Goal: Use online tool/utility

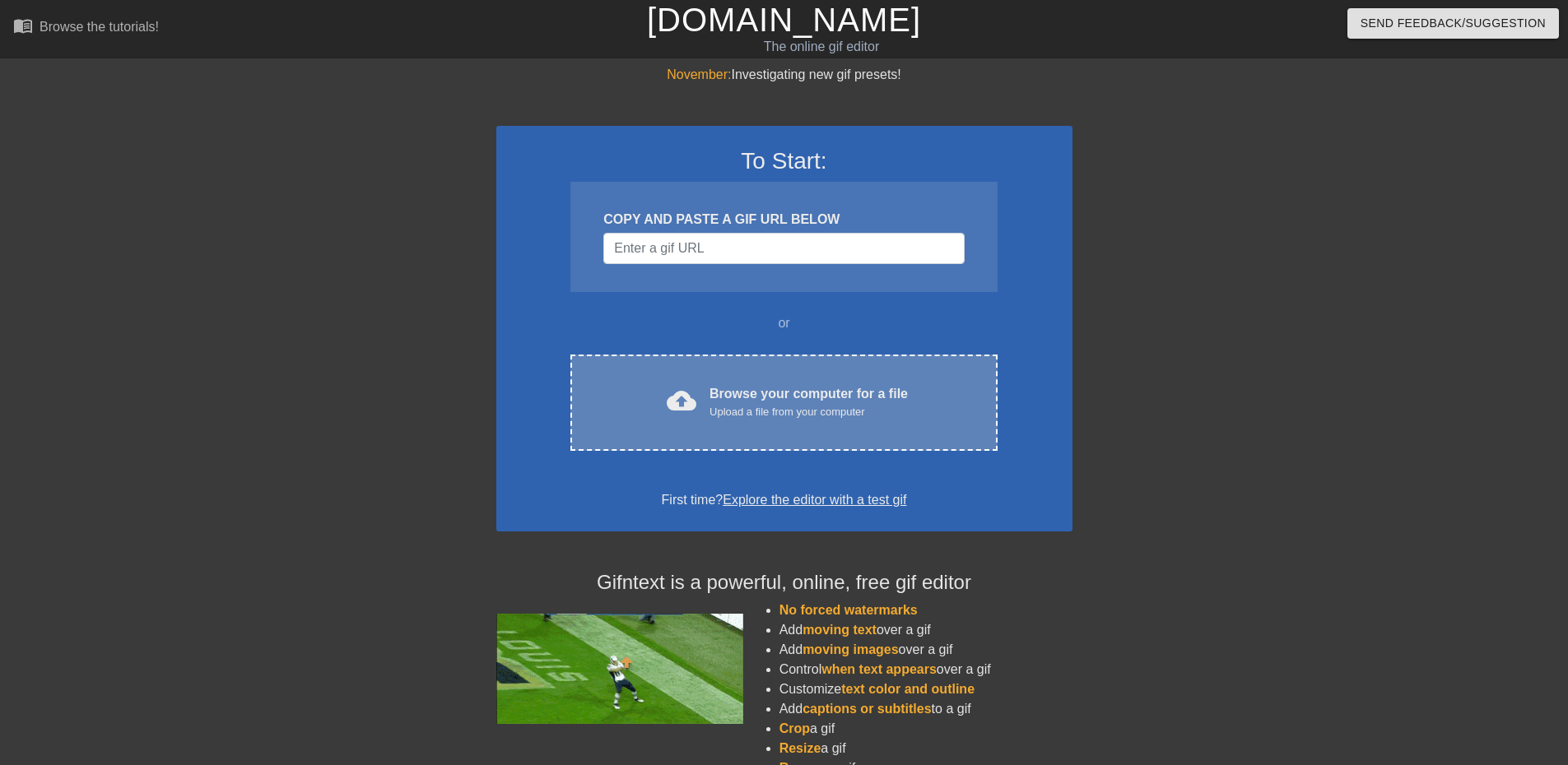
click at [745, 382] on div "cloud_upload Browse your computer for a file Upload a file from your computer C…" at bounding box center [783, 403] width 426 height 96
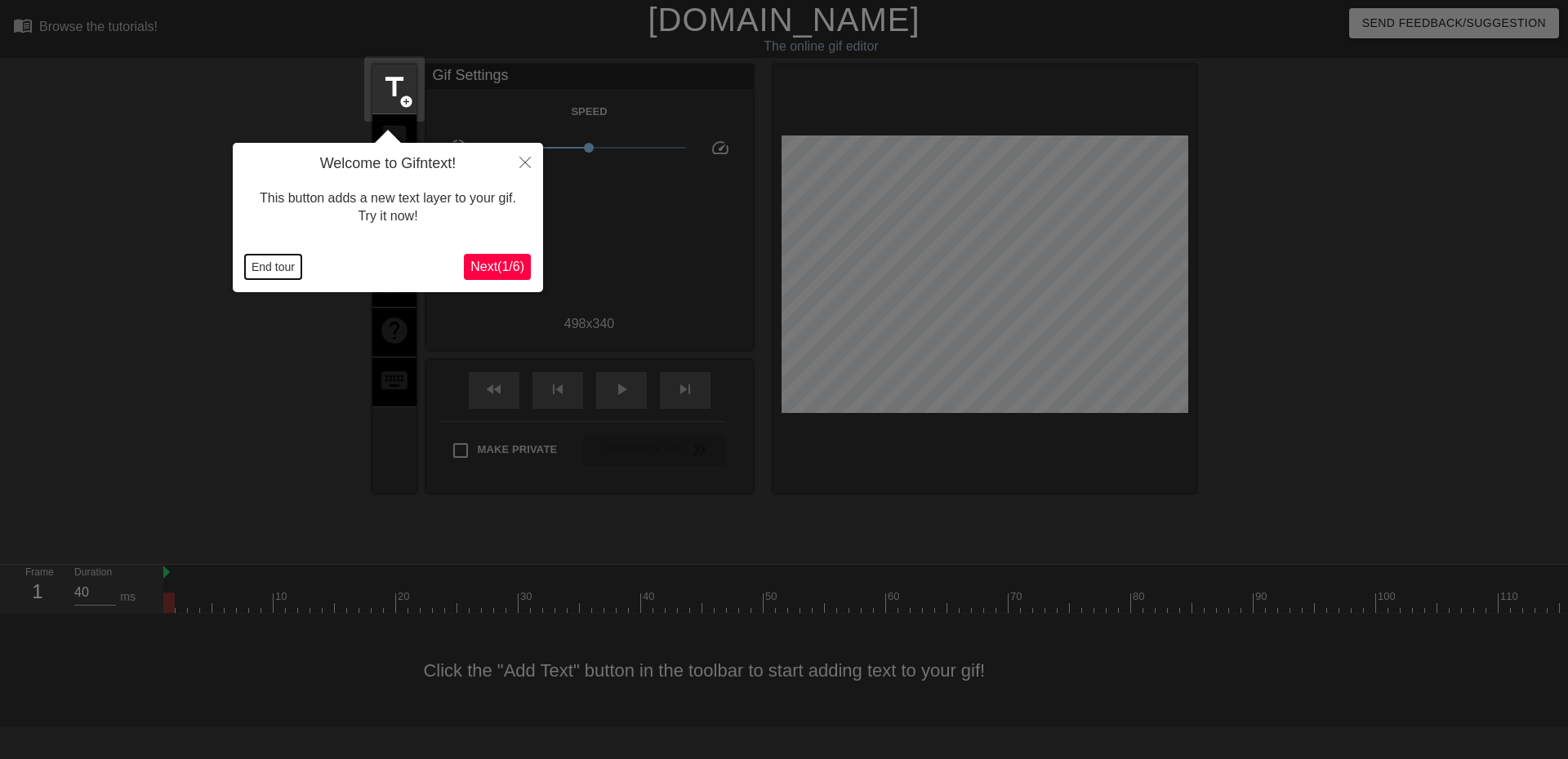
click at [283, 270] on button "End tour" at bounding box center [273, 266] width 56 height 25
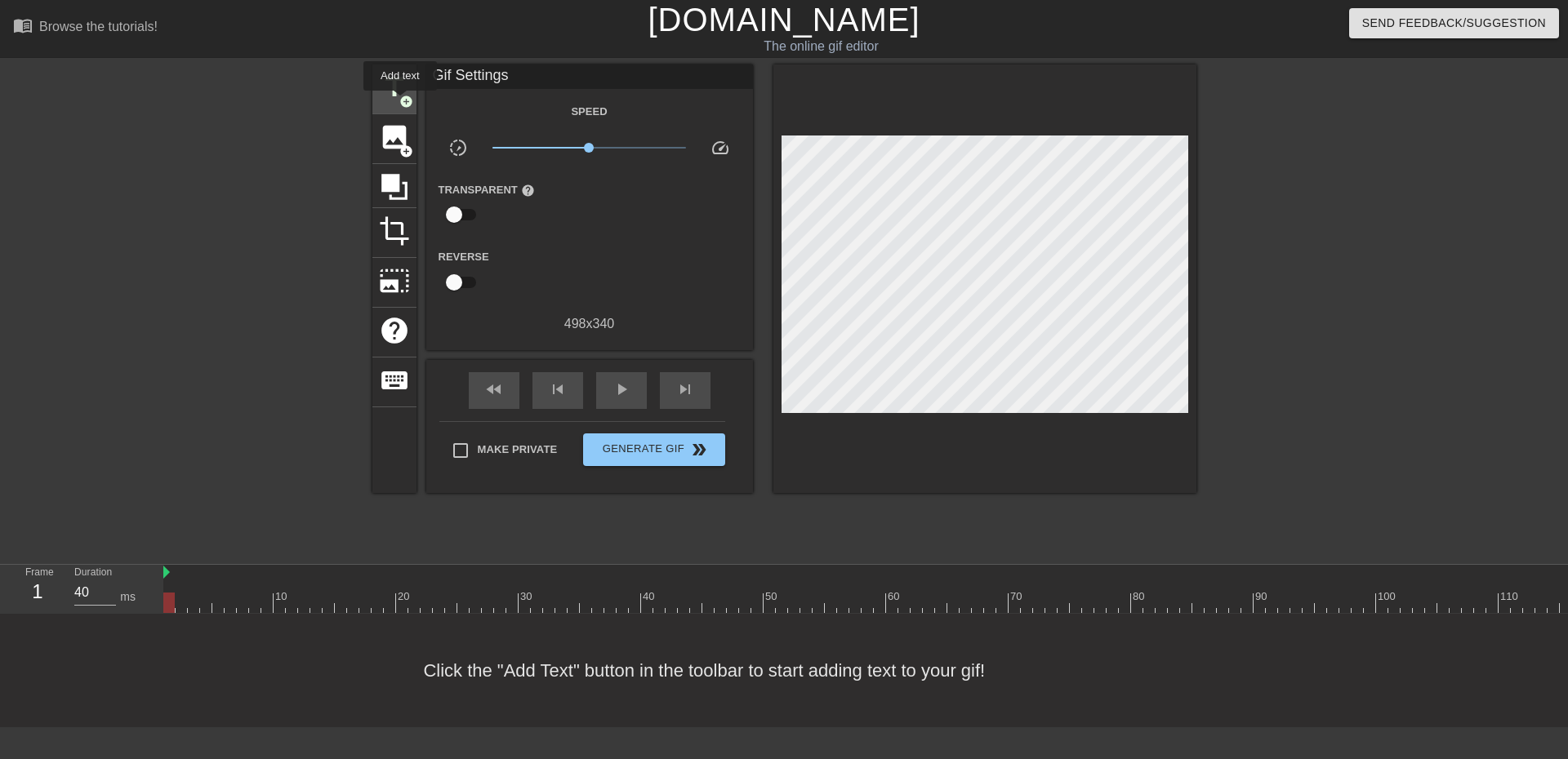
click at [400, 102] on span "add_circle" at bounding box center [406, 101] width 14 height 14
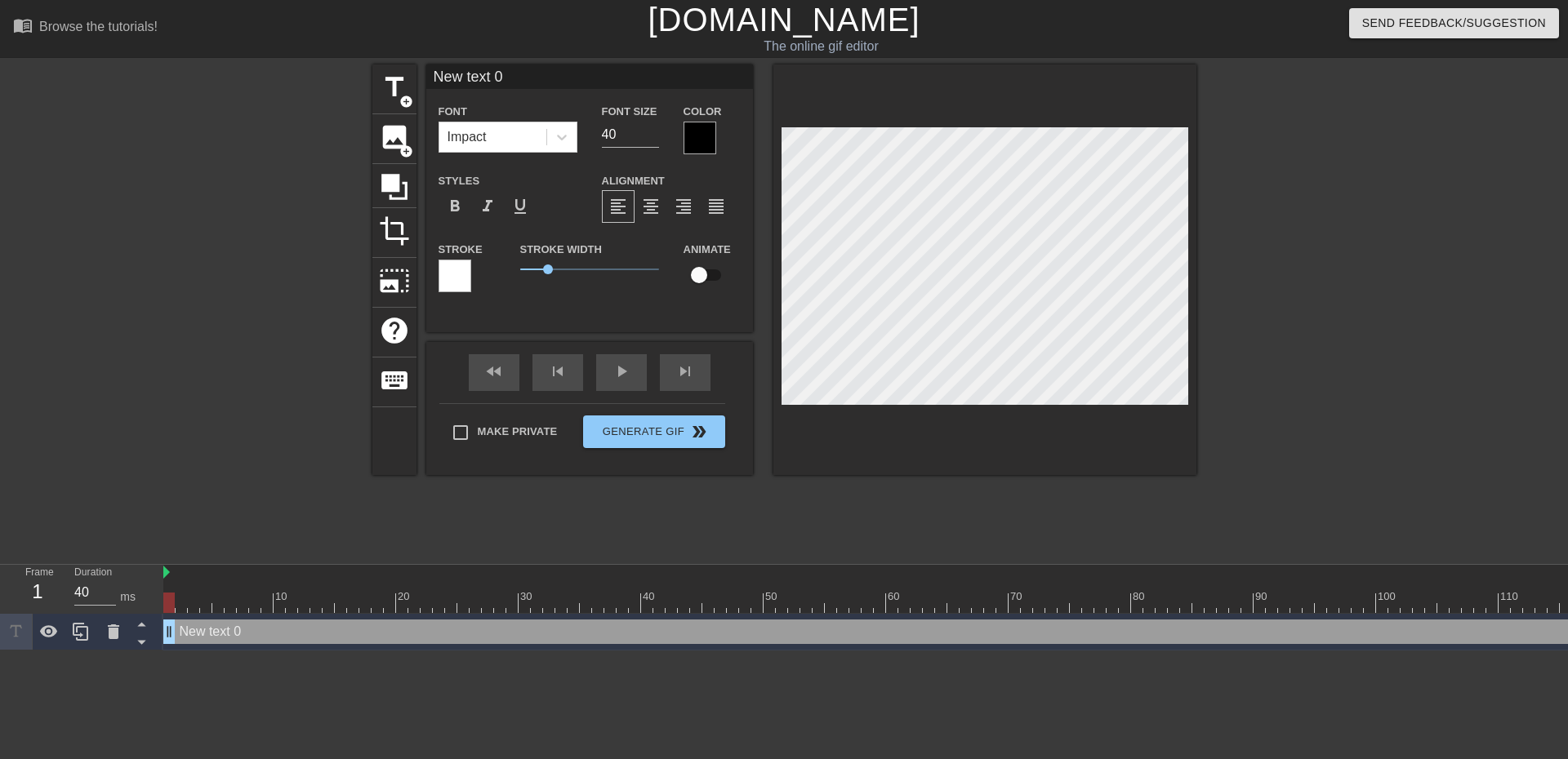
click at [684, 151] on div at bounding box center [700, 138] width 32 height 32
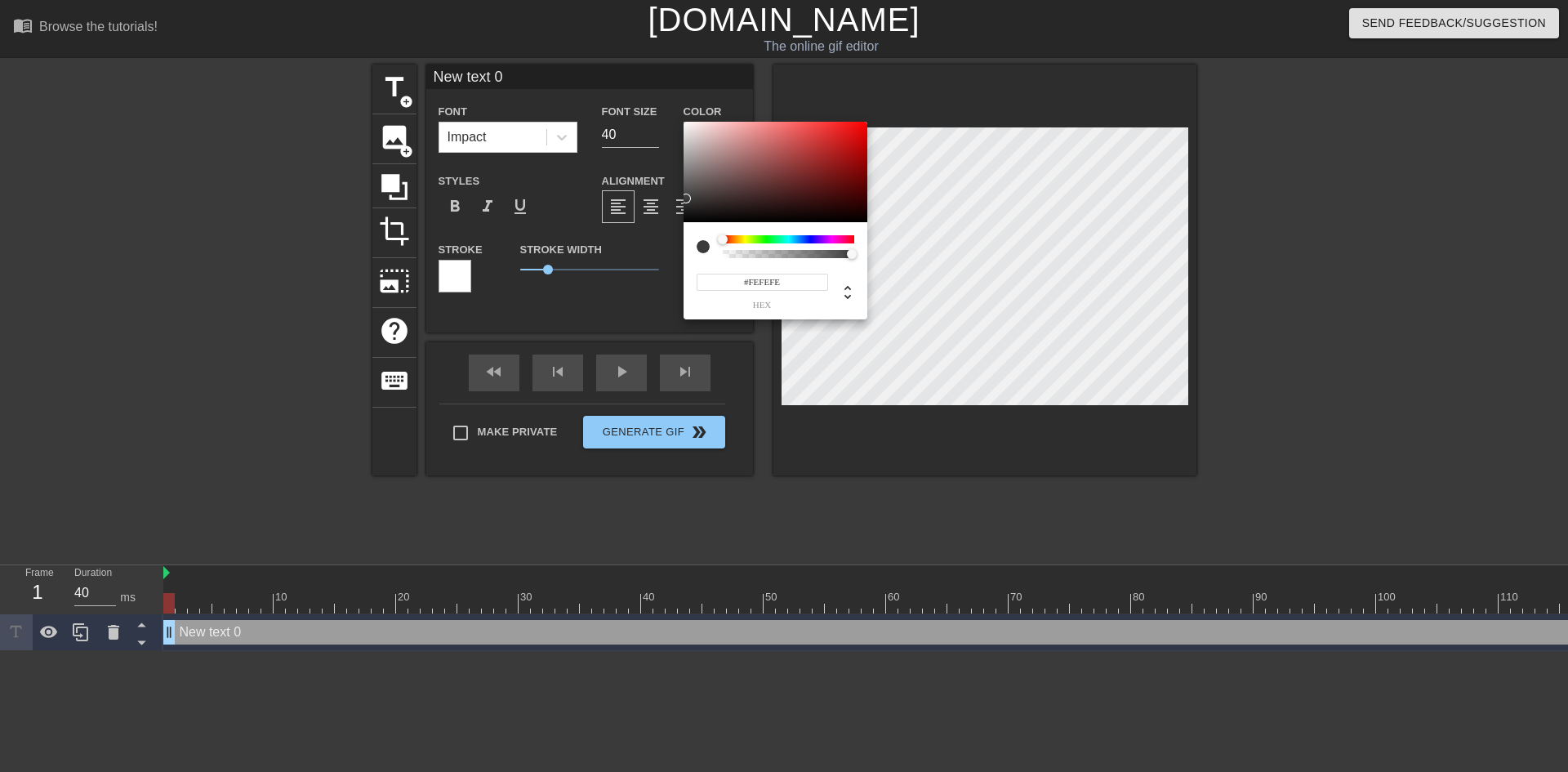
type input "#FFFFFF"
drag, startPoint x: 689, startPoint y: 198, endPoint x: 600, endPoint y: 13, distance: 205.3
click at [600, 13] on div "#FFFFFF hex" at bounding box center [784, 386] width 1568 height 772
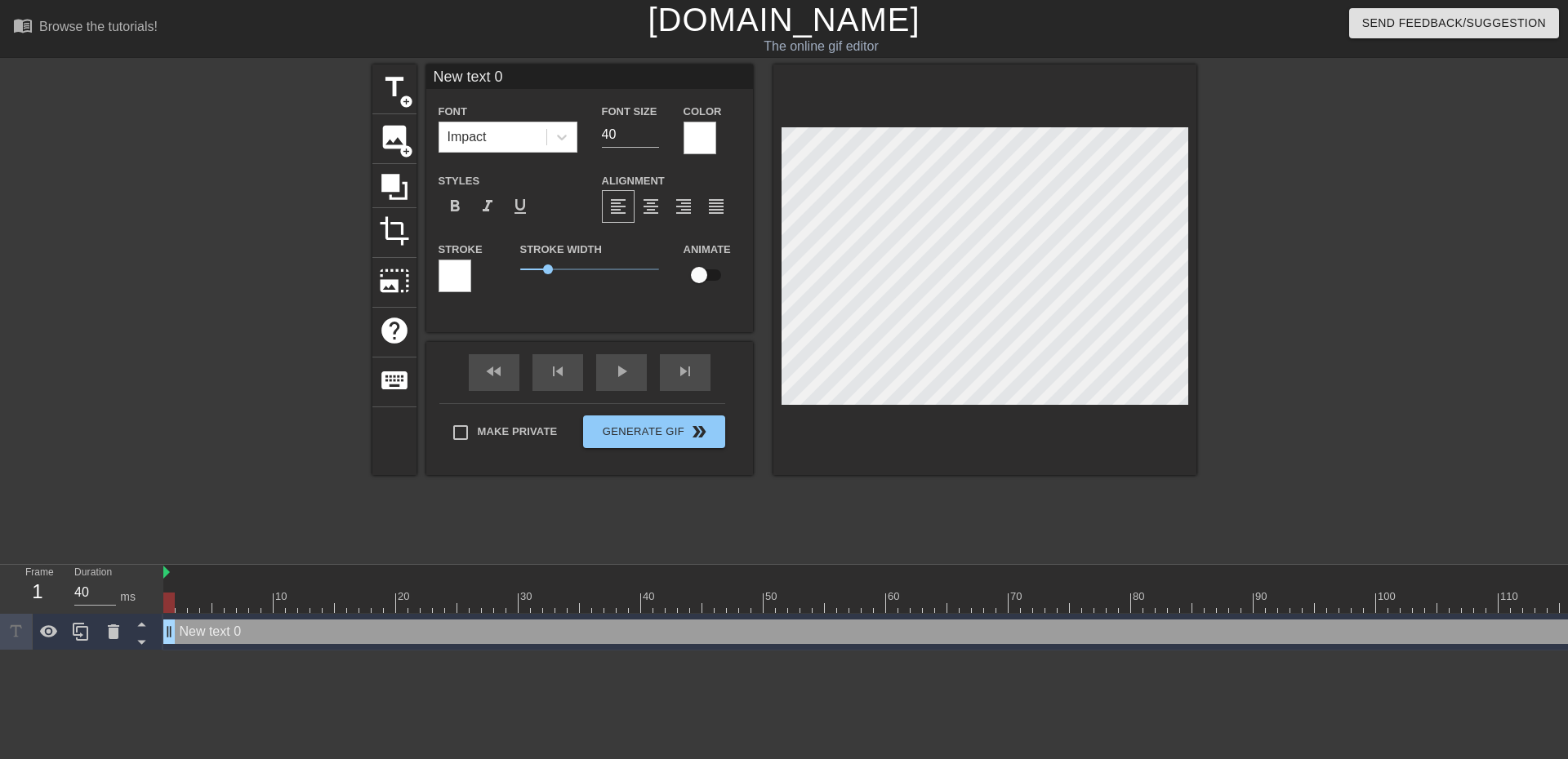
click at [457, 270] on div at bounding box center [455, 276] width 32 height 32
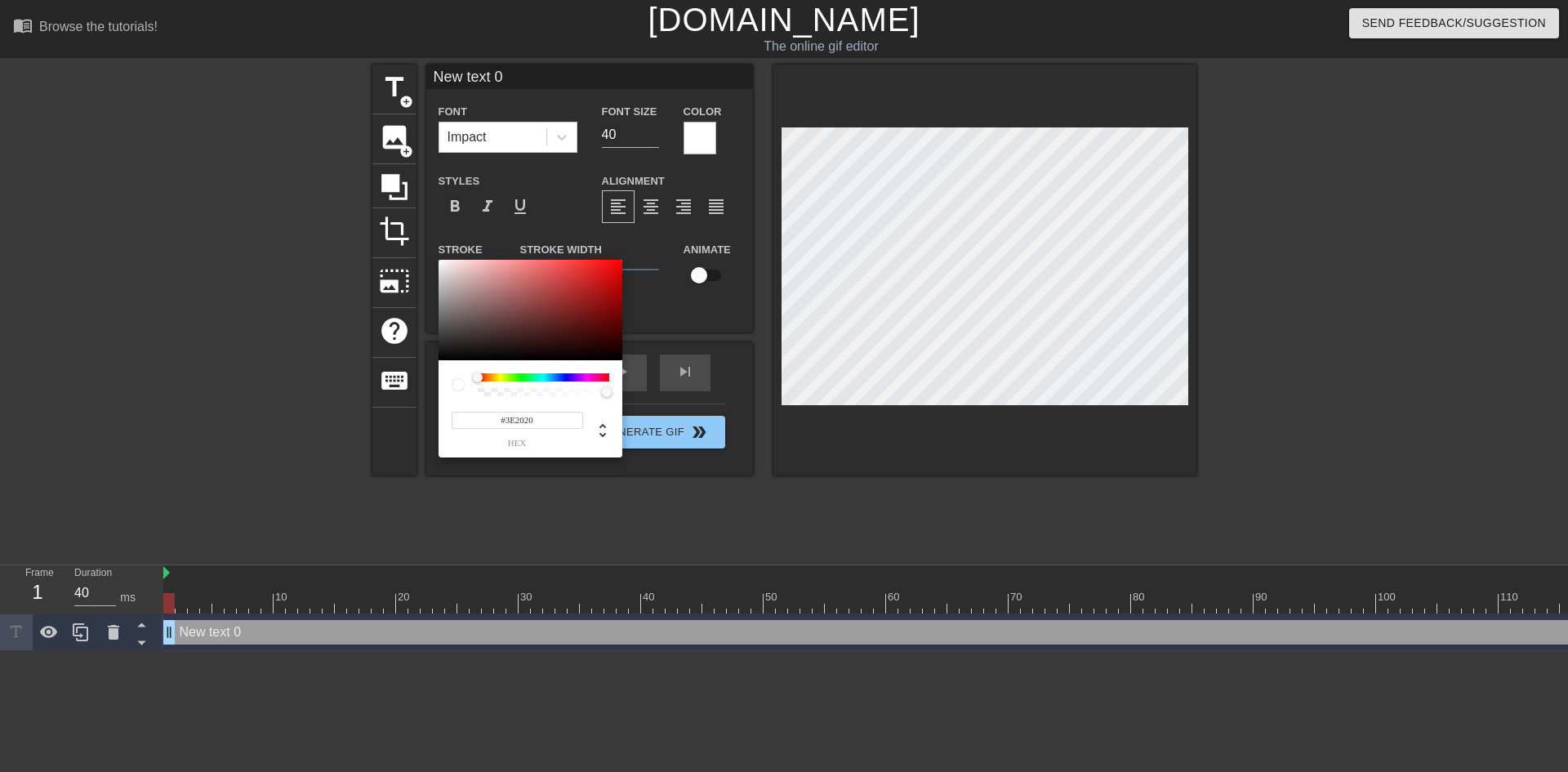
type input "#000000"
drag, startPoint x: 536, startPoint y: 329, endPoint x: 207, endPoint y: 506, distance: 373.6
click at [207, 506] on div "#000000 hex" at bounding box center [784, 386] width 1568 height 772
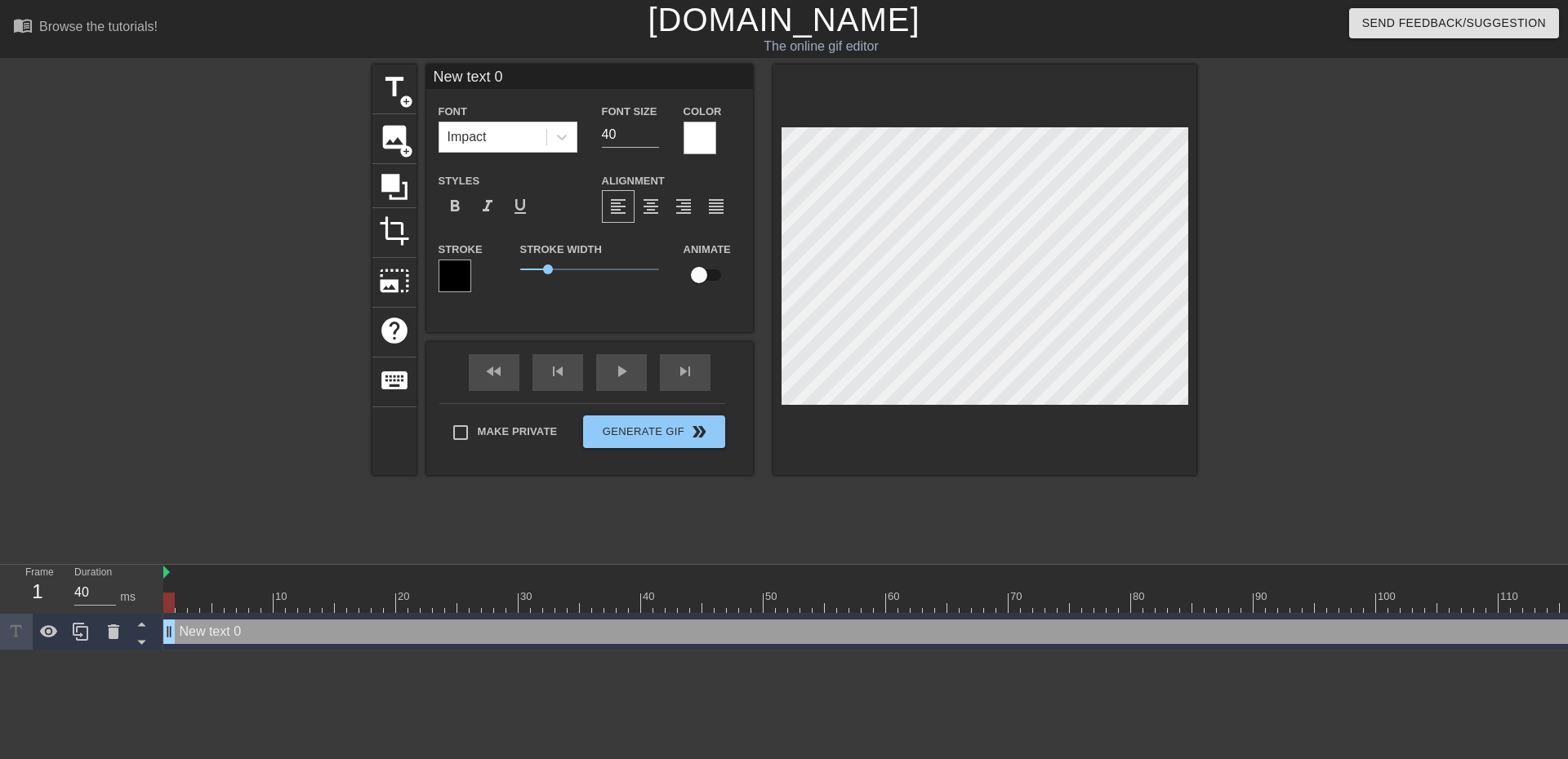
scroll to position [3, 4]
type input "G"
type textarea "G"
type input "GO"
type textarea "GO"
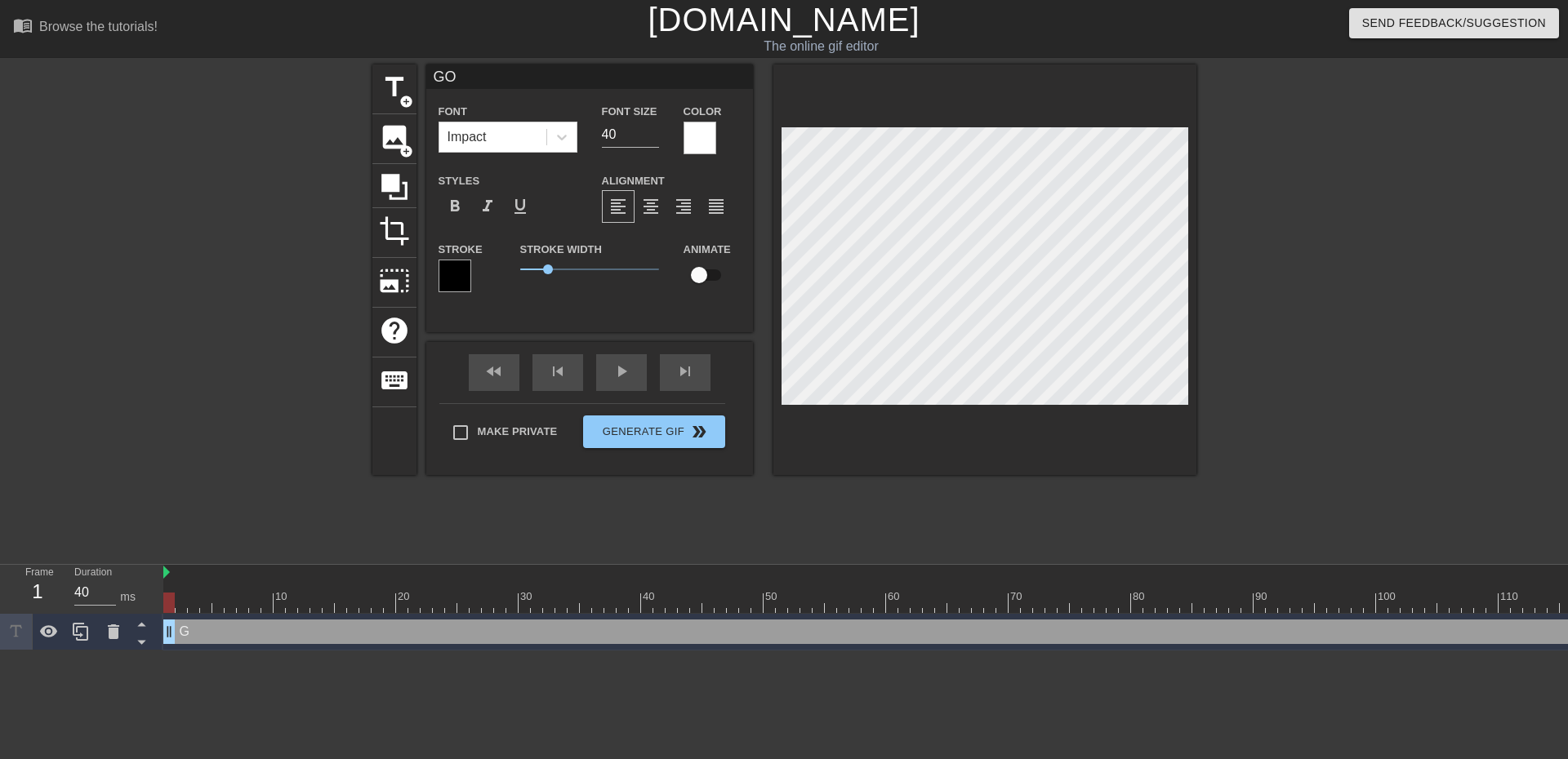
type input "GO"
type textarea "GO"
type input "GO F"
type textarea "GO F"
type input "GO FU"
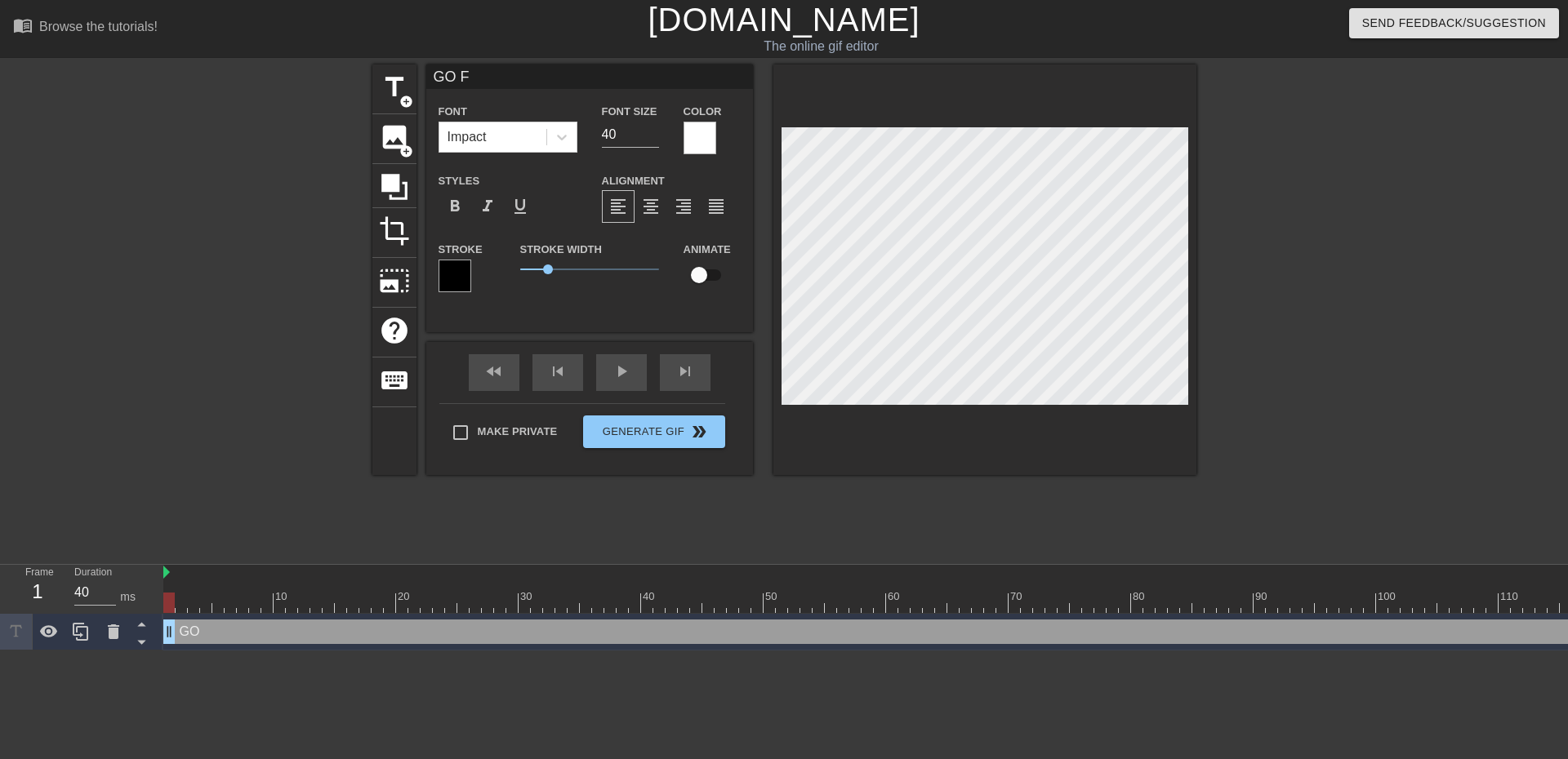
type textarea "GO FU"
type input "GO FUC"
type textarea "GO FUC"
type input "GO FUCK"
type textarea "GO FUCK"
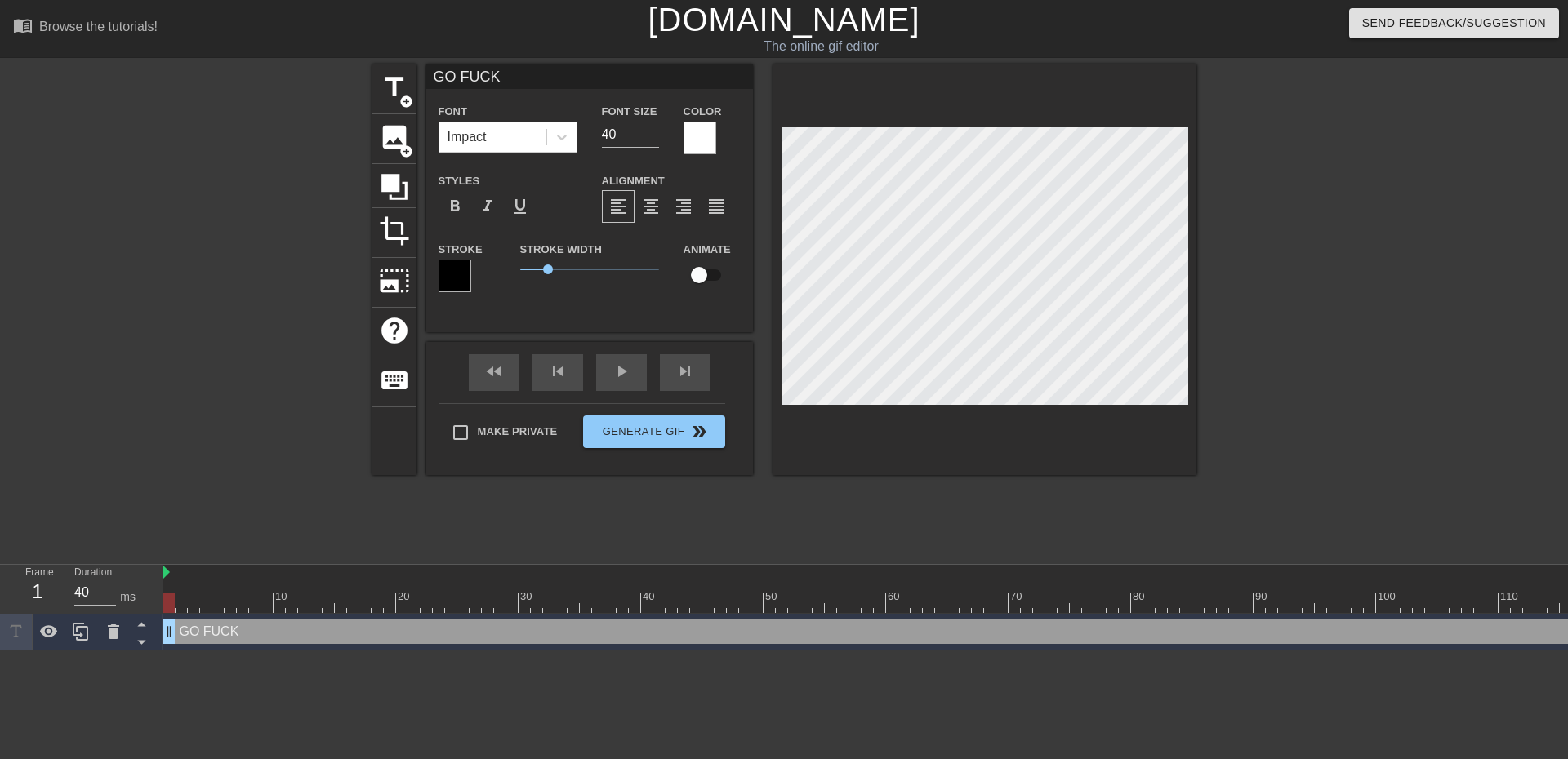
type input "GO FUCK"
type textarea "GO FUCK"
type input "GO FUCK Y"
type textarea "GO FUCK Y"
type input "GO FUCK YO"
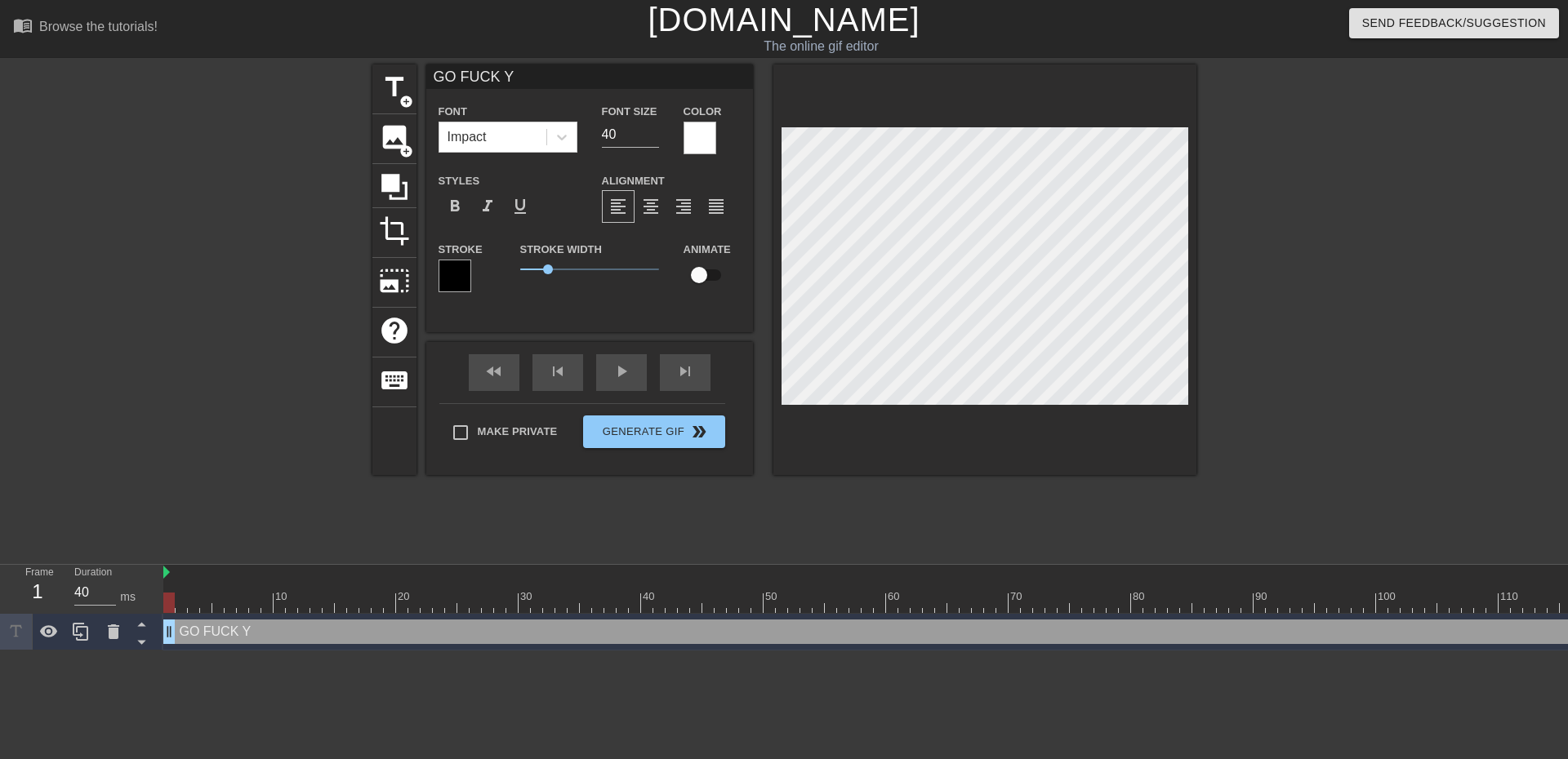
type textarea "GO FUCK YO"
type input "GO FUCK YOU"
type textarea "GO FUCK YOU"
type input "GO FUCK YOUR"
type textarea "GO FUCK YOUR"
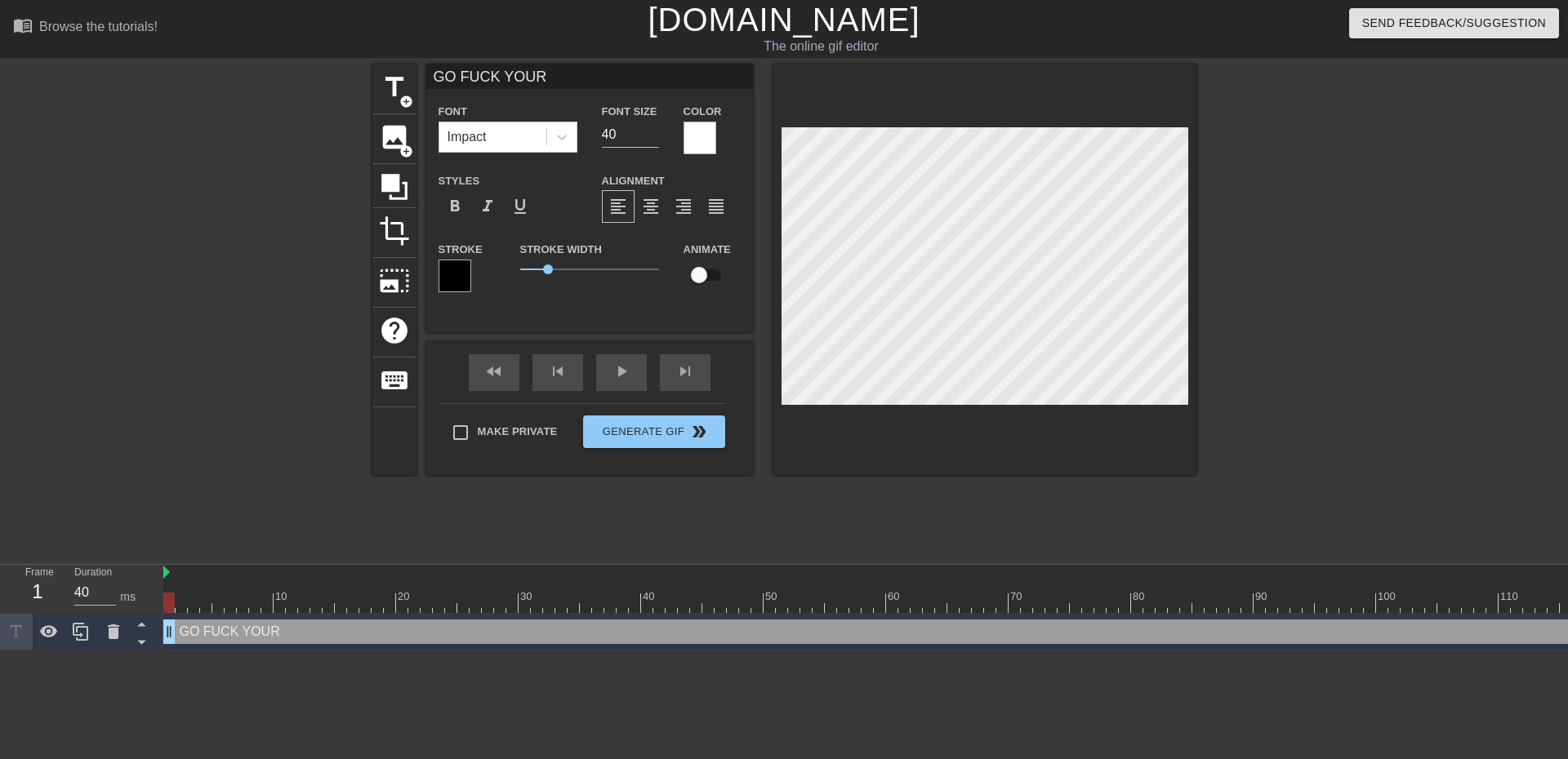
type input "GO FUCK YOURS"
type textarea "GO FUCK YOURS"
type input "GO FUCK YOURSE"
type textarea "GO FUCK YOURSE"
type input "GO FUCK YOURSEL"
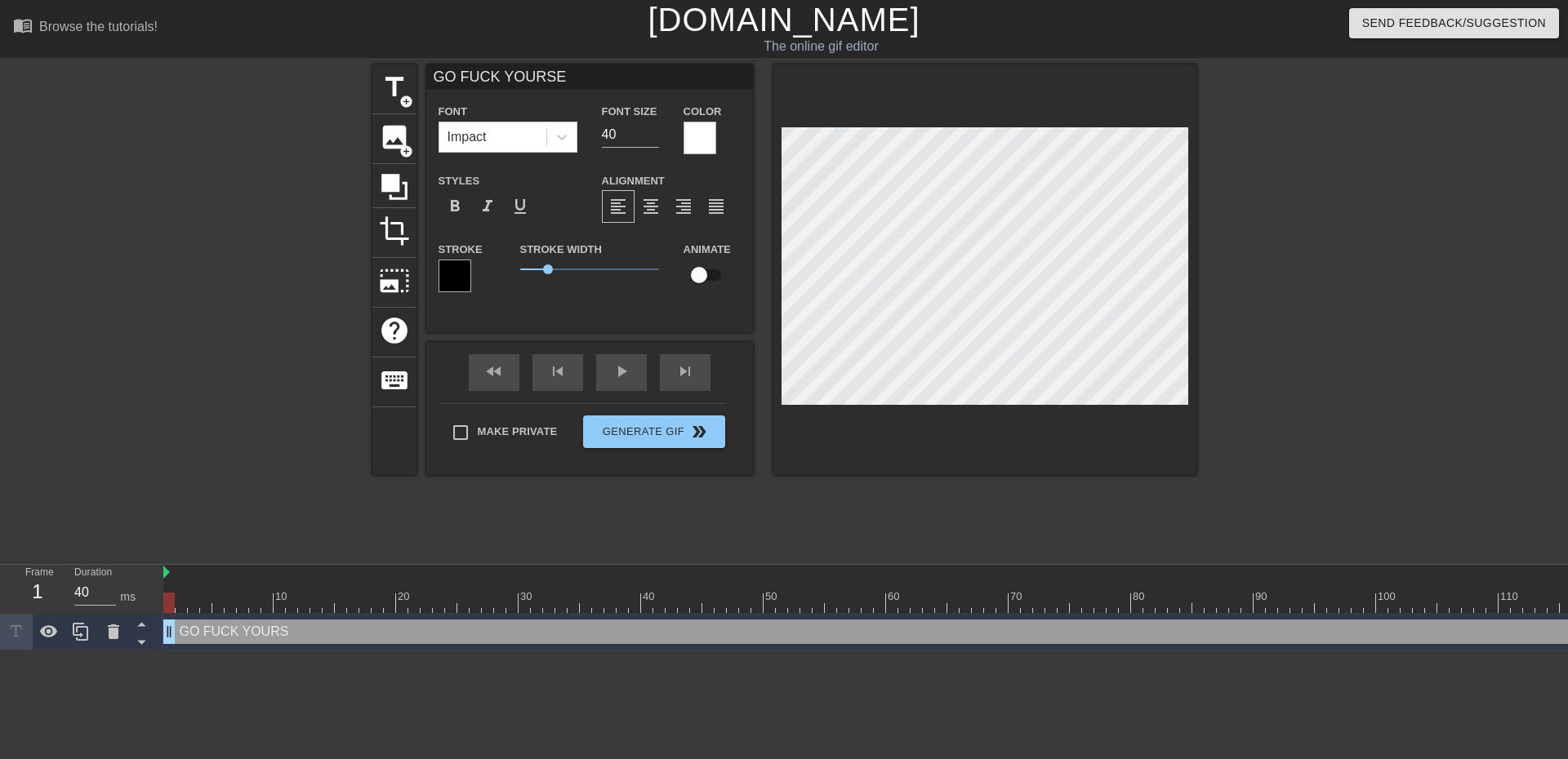
type textarea "GO FUCK YOURSEL"
type input "GO FUCK YOURSELF"
type textarea "GO FUCK YOURSELF"
click at [1312, 249] on div at bounding box center [1339, 310] width 245 height 490
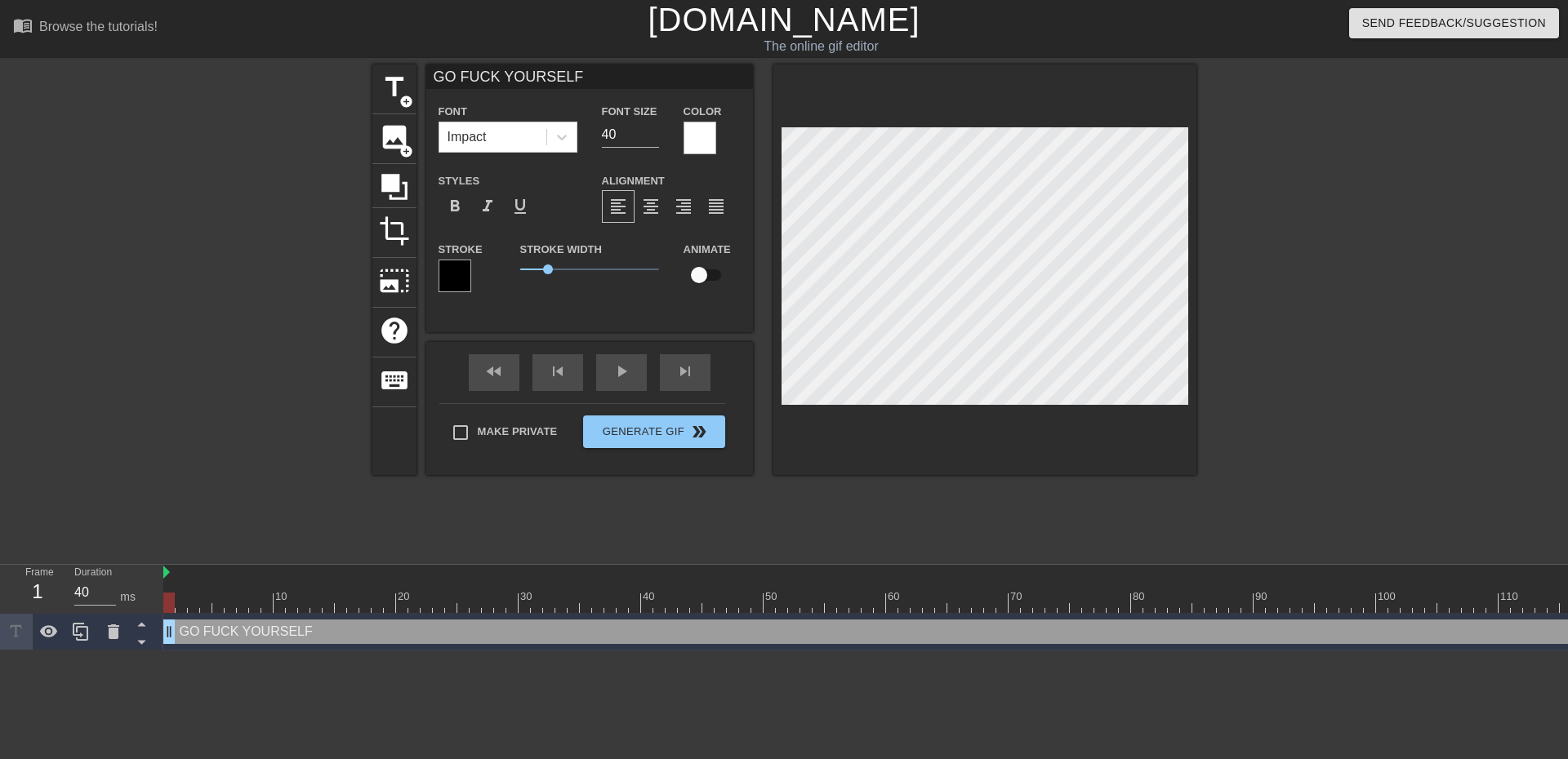
click at [1231, 209] on div "title add_circle image add_circle crop photo_size_select_large help keyboard GO…" at bounding box center [784, 310] width 1568 height 490
